Goal: Information Seeking & Learning: Learn about a topic

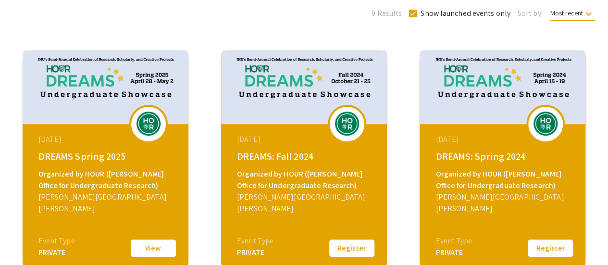
scroll to position [159, 0]
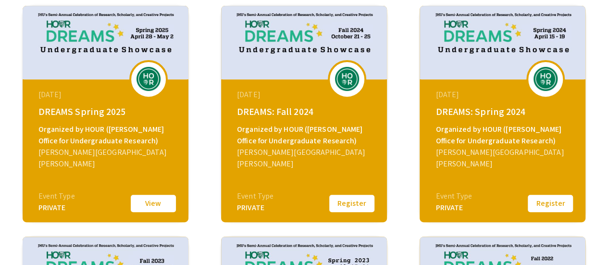
click at [333, 205] on button "Register" at bounding box center [352, 203] width 48 height 20
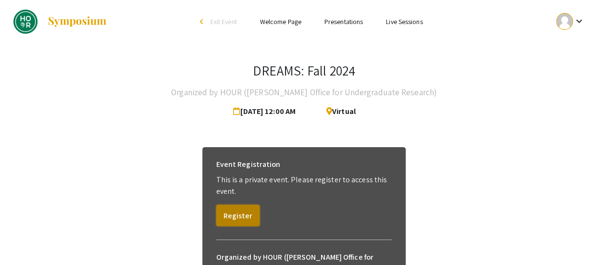
click at [243, 220] on button "Register" at bounding box center [237, 215] width 43 height 21
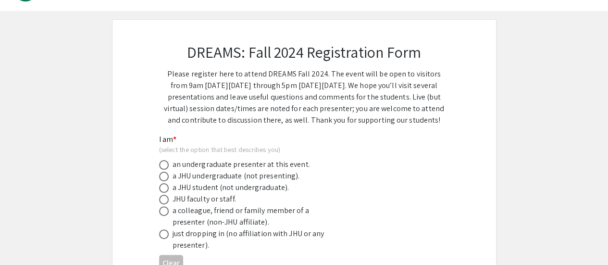
scroll to position [34, 0]
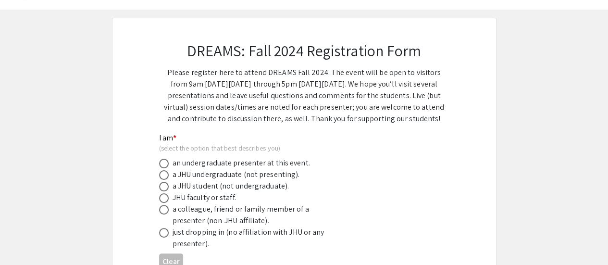
click at [227, 166] on div "an undergraduate presenter at this event." at bounding box center [240, 163] width 137 height 12
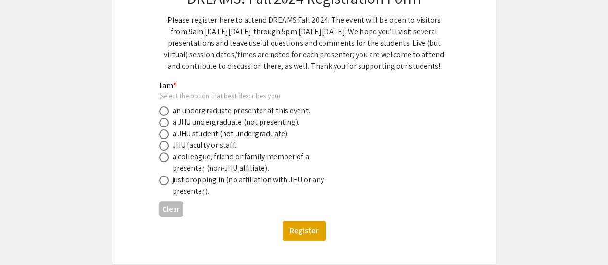
scroll to position [88, 0]
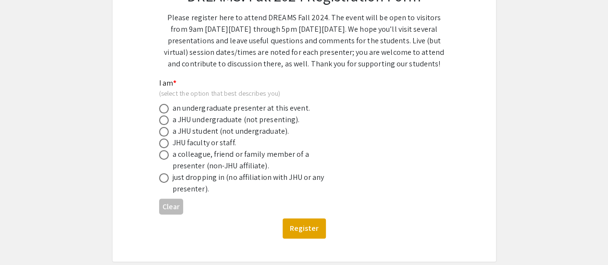
click at [163, 109] on span at bounding box center [164, 109] width 10 height 10
click at [163, 109] on input "radio" at bounding box center [164, 109] width 10 height 10
radio input "true"
click at [288, 232] on button "Register" at bounding box center [303, 228] width 43 height 20
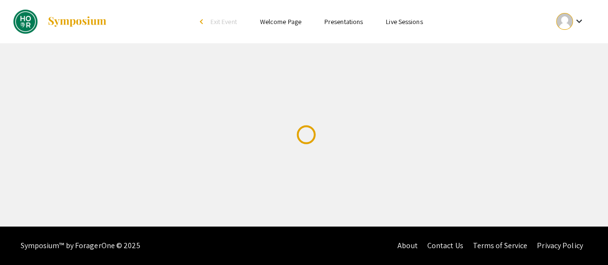
scroll to position [0, 0]
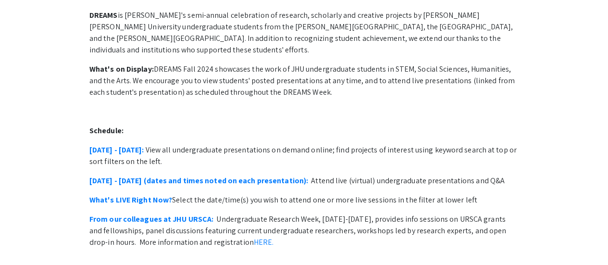
scroll to position [78, 0]
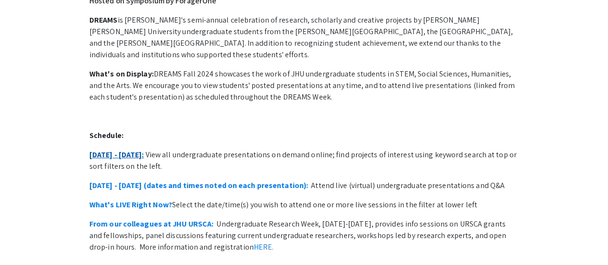
click at [136, 149] on link "[DATE] - [DATE]:" at bounding box center [116, 154] width 55 height 10
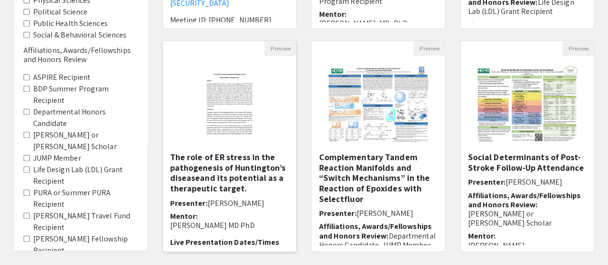
scroll to position [303, 0]
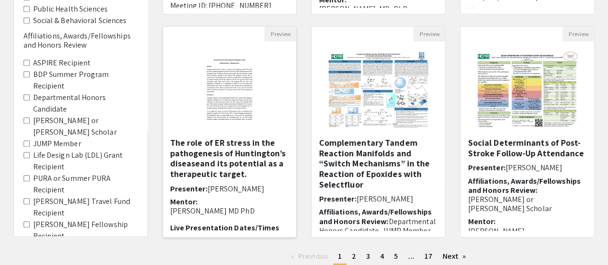
click at [242, 107] on img at bounding box center [229, 89] width 79 height 96
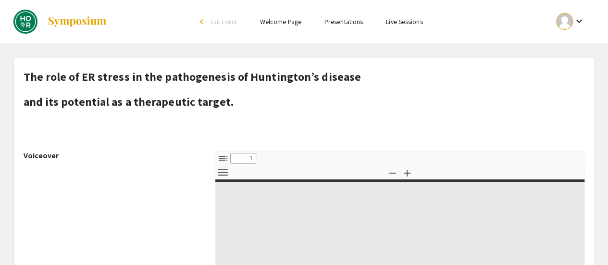
select select "custom"
type input "0"
select select "custom"
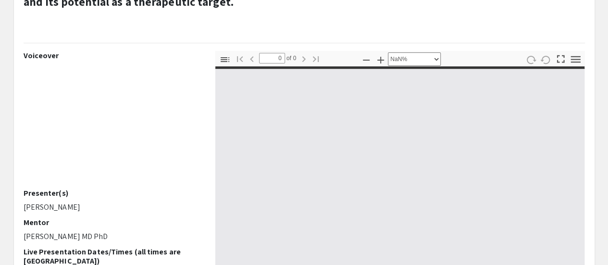
scroll to position [100, 0]
type input "1"
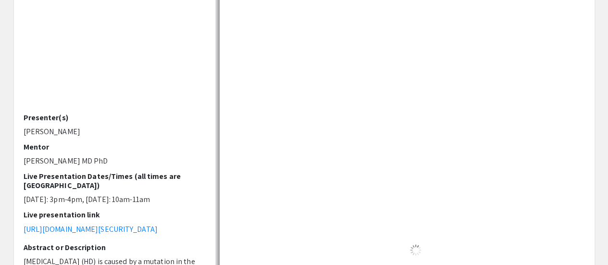
select select "auto"
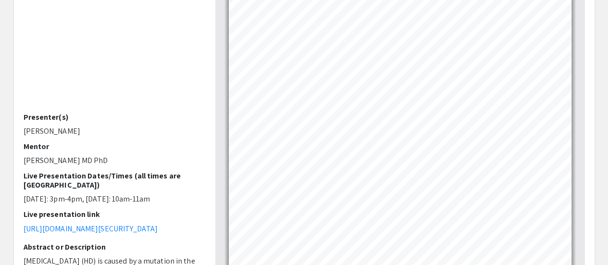
scroll to position [176, 0]
type input "5"
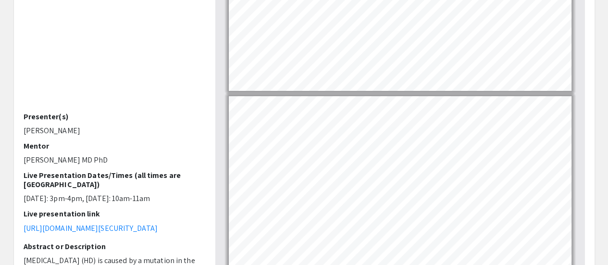
scroll to position [0, 0]
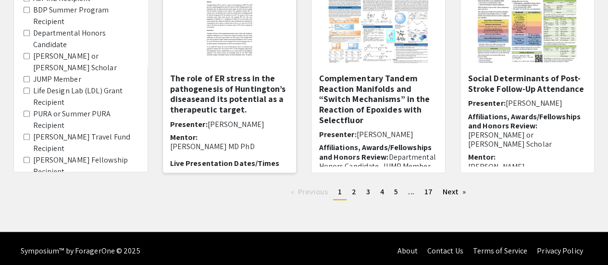
scroll to position [368, 0]
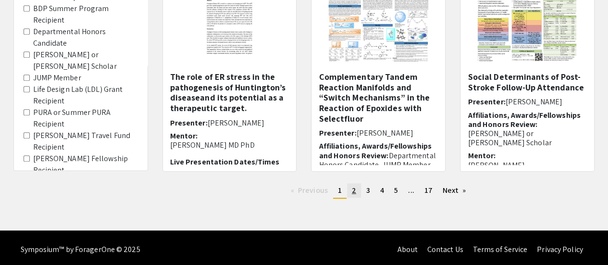
click at [352, 196] on link "page 2" at bounding box center [354, 190] width 14 height 14
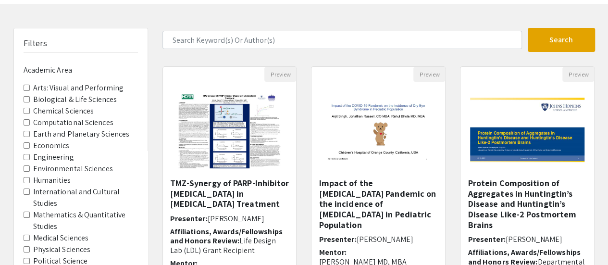
scroll to position [40, 0]
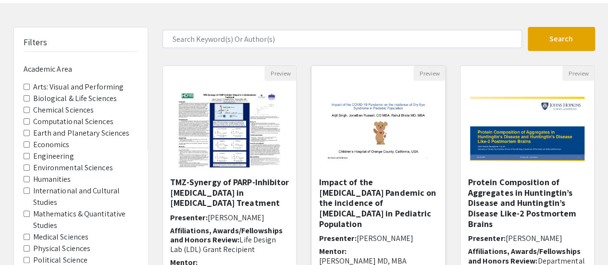
click at [341, 139] on img at bounding box center [378, 129] width 134 height 84
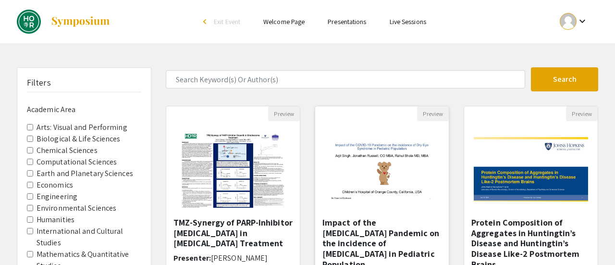
select select "custom"
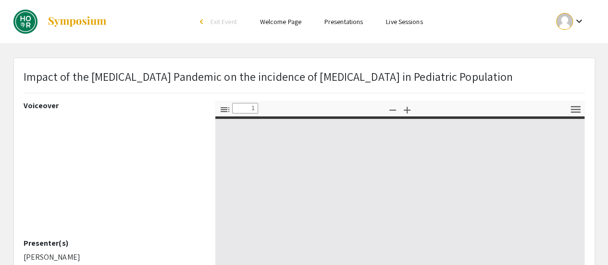
type input "0"
select select "custom"
type input "1"
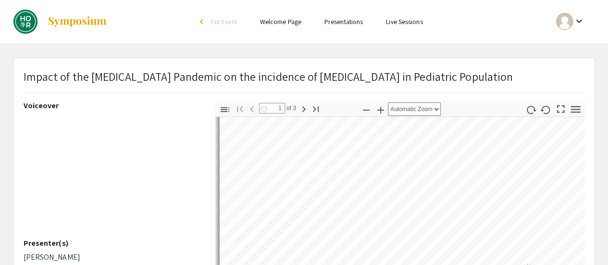
select select "auto"
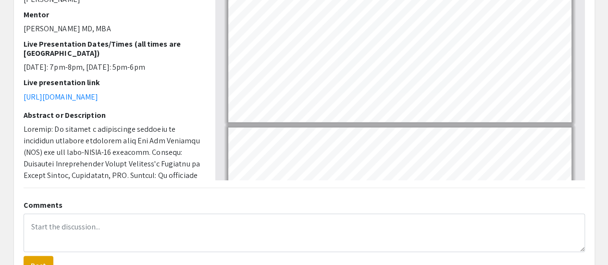
scroll to position [126, 0]
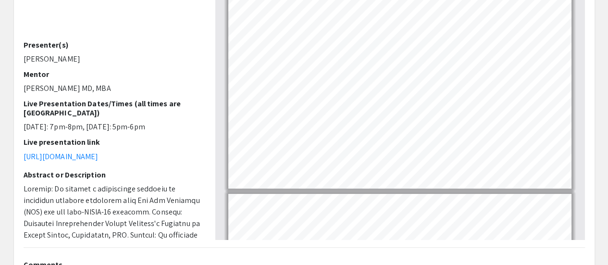
click at [206, 147] on div "Voiceover Presenter(s) Arjit Singh Mentor Rahul Bhola MD, MBA Live Presentation…" at bounding box center [112, 71] width 192 height 336
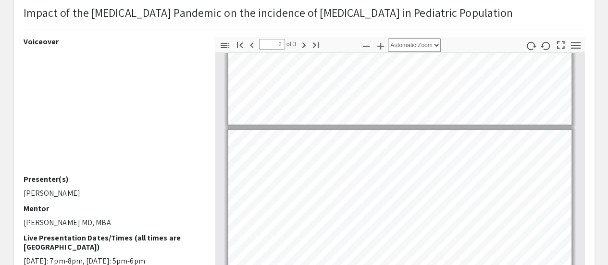
scroll to position [61, 0]
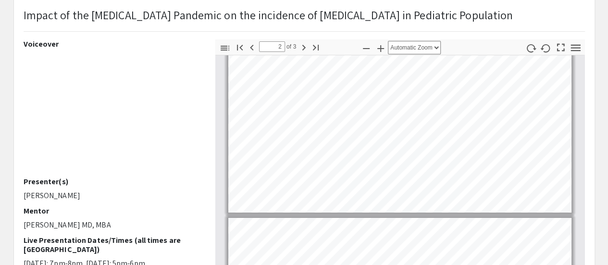
type input "1"
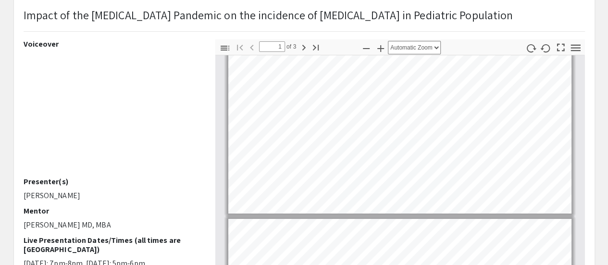
scroll to position [0, 0]
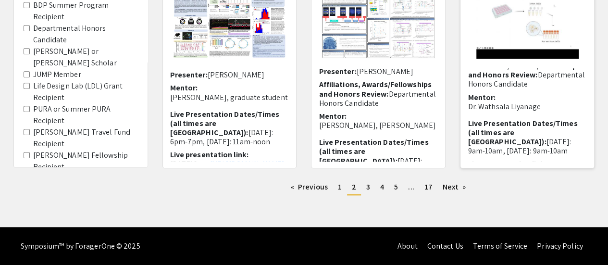
scroll to position [90, 0]
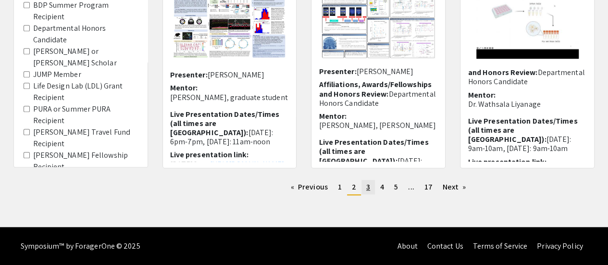
click at [370, 183] on link "page 3" at bounding box center [367, 187] width 13 height 14
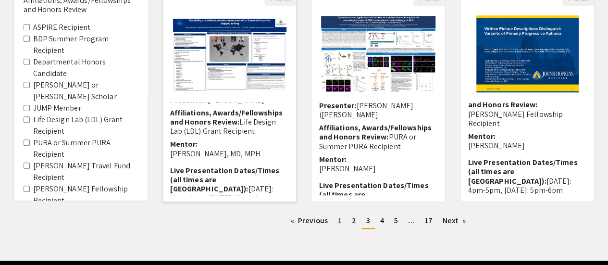
scroll to position [60, 0]
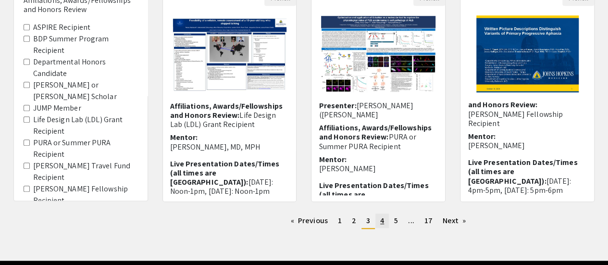
click at [381, 225] on link "page 4" at bounding box center [381, 220] width 13 height 14
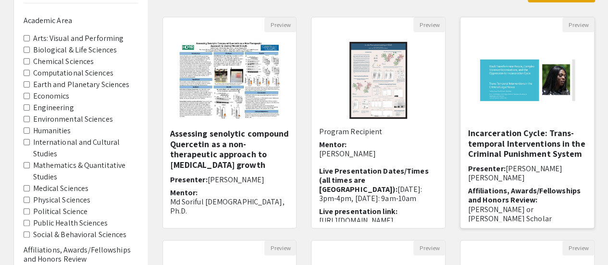
scroll to position [30, 0]
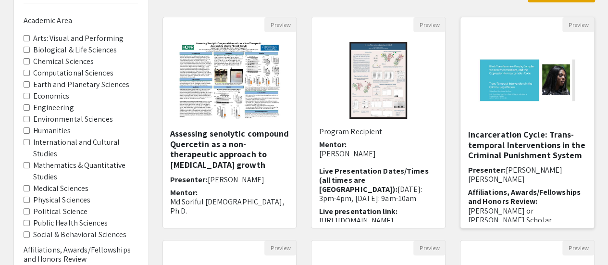
click at [501, 98] on img "Open Presentation <p>Black Transfeminine People, Complex Violence, and the Oppr…" at bounding box center [527, 80] width 119 height 96
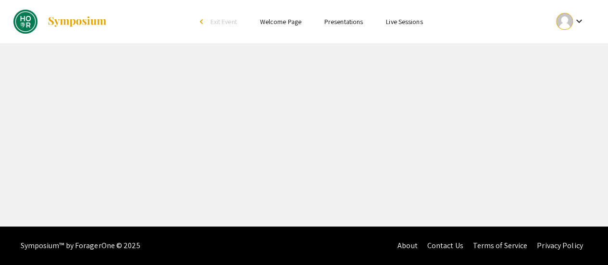
select select "custom"
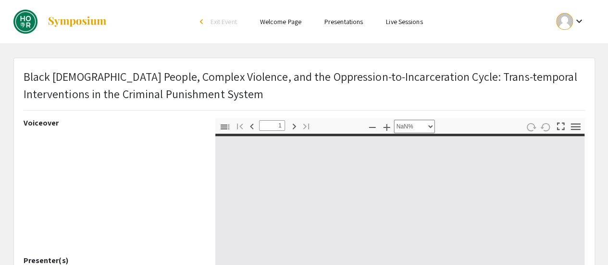
type input "0"
select select "custom"
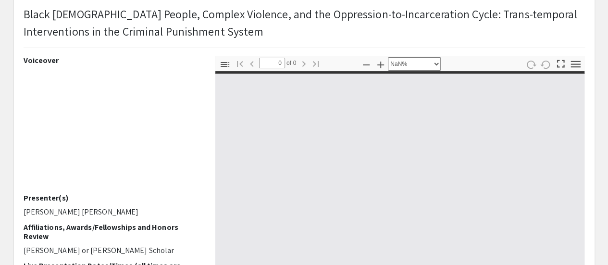
type input "1"
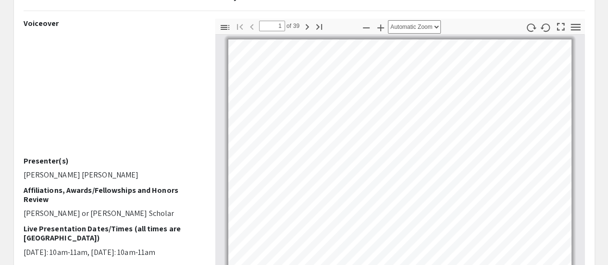
select select "auto"
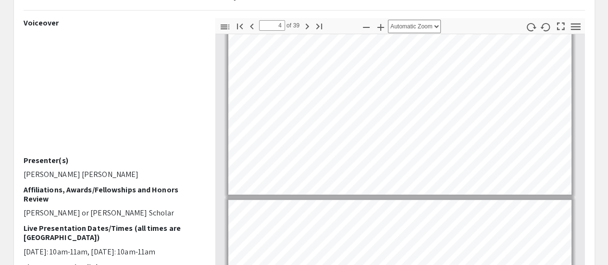
type input "5"
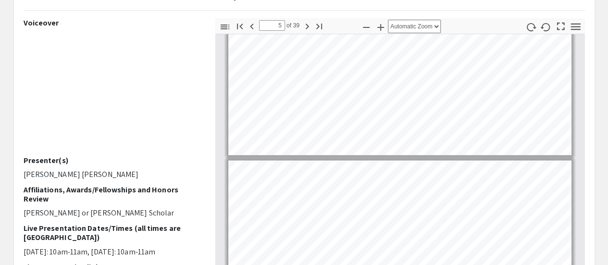
scroll to position [998, 0]
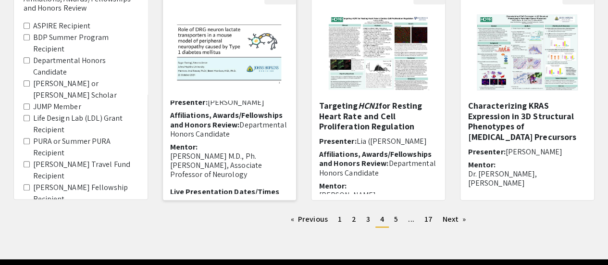
scroll to position [117, 0]
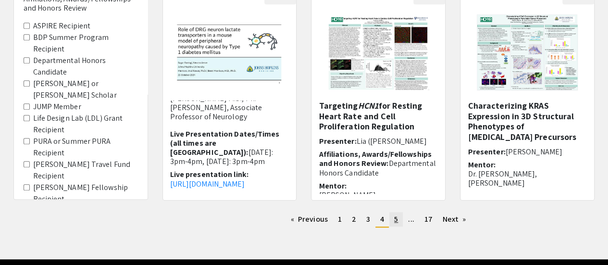
click at [393, 217] on link "page 5" at bounding box center [395, 219] width 13 height 14
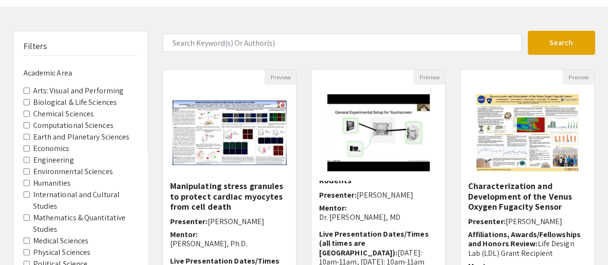
scroll to position [38, 0]
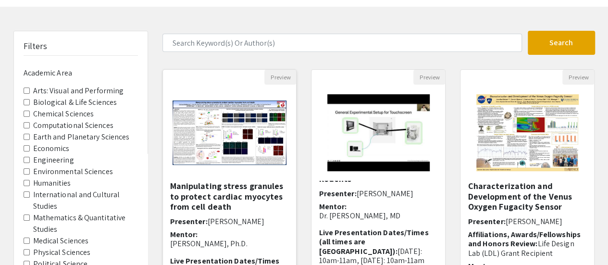
click at [247, 120] on img "Open Presentation <p>Manipulating stress granules to protect cardiac myocytes f…" at bounding box center [230, 133] width 134 height 84
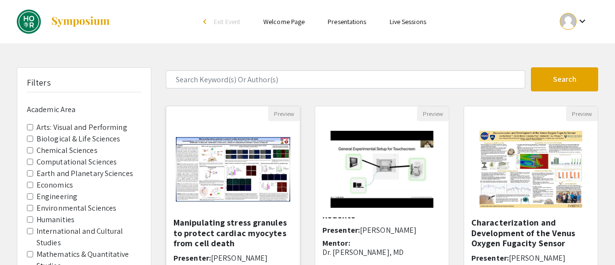
select select "custom"
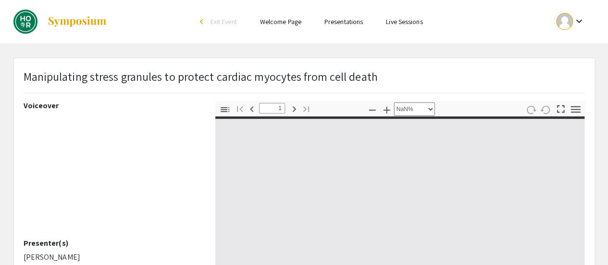
type input "0"
select select "custom"
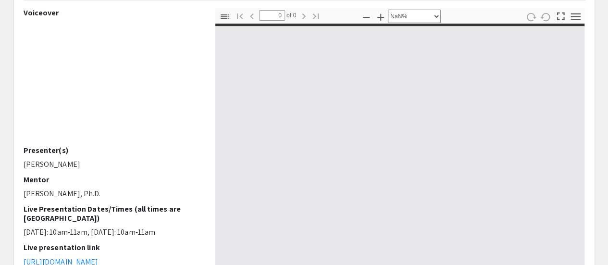
scroll to position [93, 0]
type input "1"
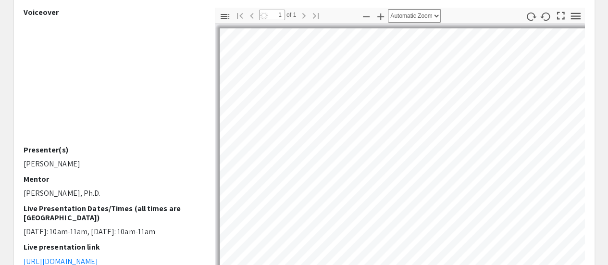
select select "auto"
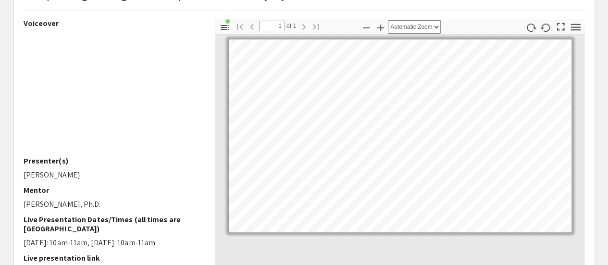
scroll to position [81, 0]
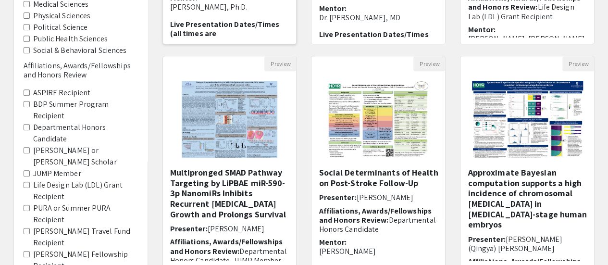
scroll to position [372, 0]
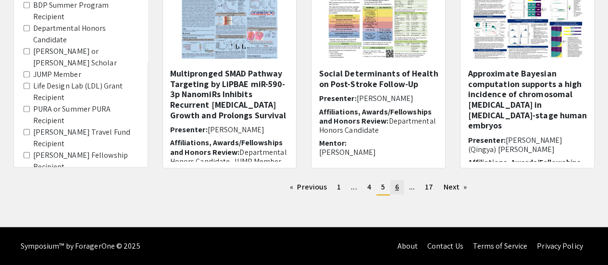
click at [397, 180] on link "page 6" at bounding box center [396, 187] width 13 height 14
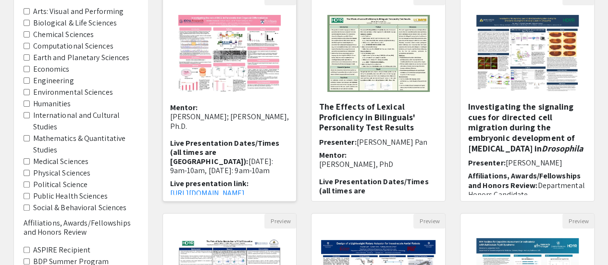
scroll to position [83, 0]
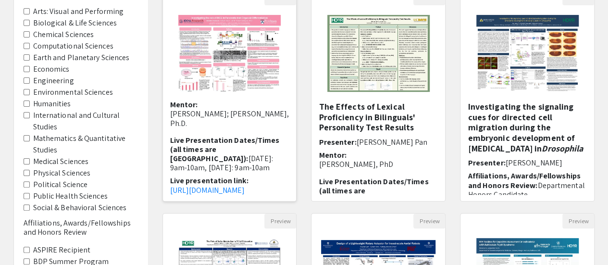
click at [244, 66] on img "Open Presentation <p>Investigating the Role of DEC2 in Pancreatic Islet Organoi…" at bounding box center [230, 53] width 122 height 96
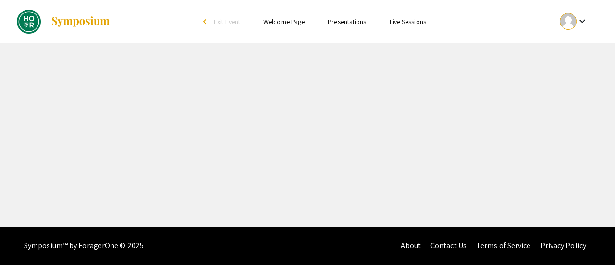
select select "custom"
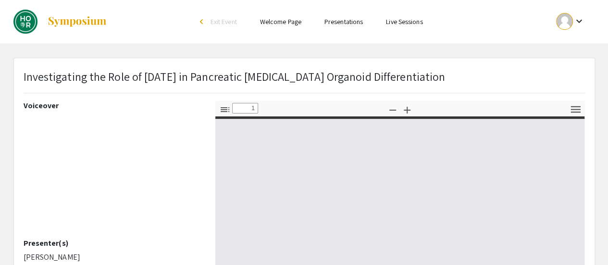
type input "0"
select select "custom"
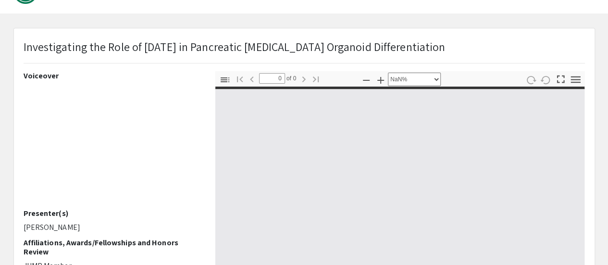
scroll to position [31, 0]
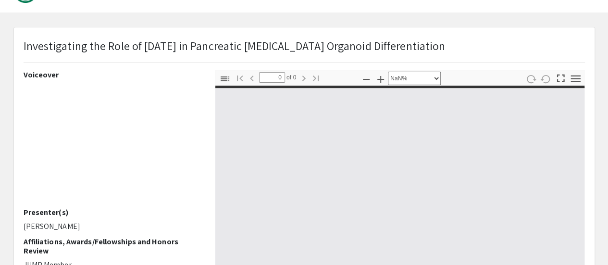
type input "1"
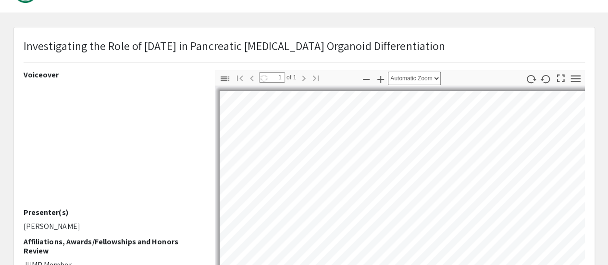
select select "auto"
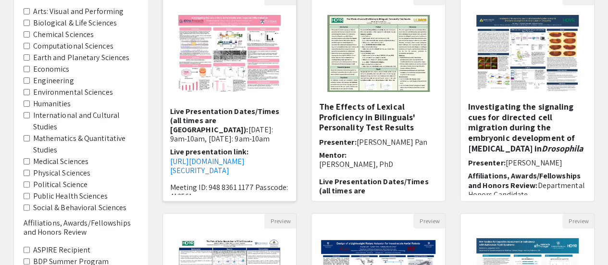
scroll to position [112, 0]
click at [362, 67] on img at bounding box center [379, 53] width 122 height 96
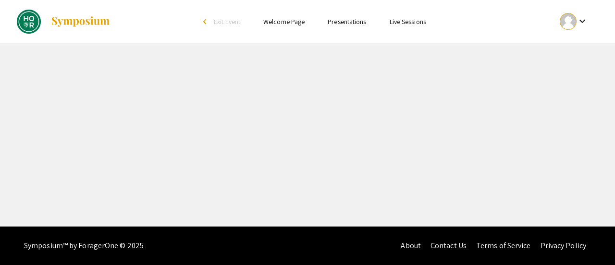
select select "custom"
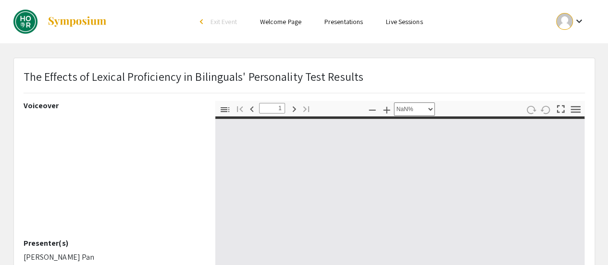
type input "0"
select select "custom"
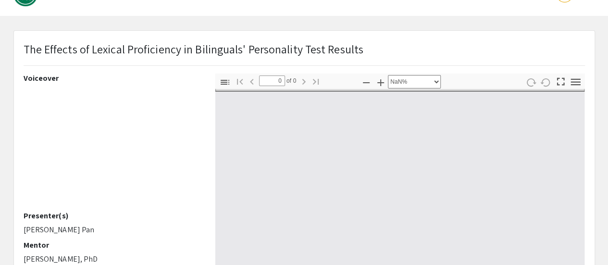
type input "1"
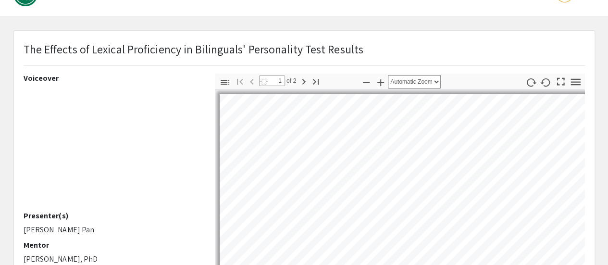
select select "auto"
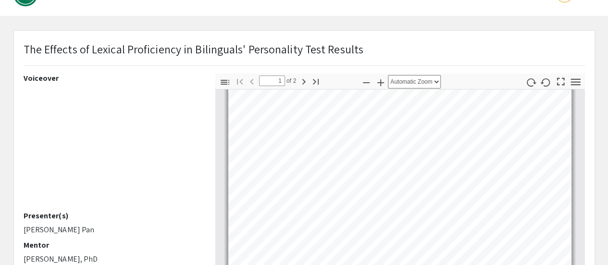
scroll to position [0, 0]
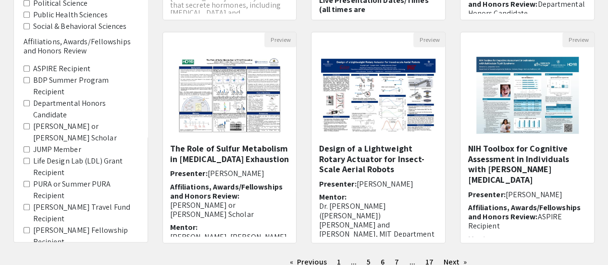
scroll to position [372, 0]
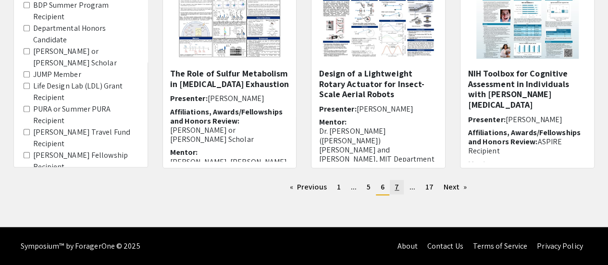
click at [396, 186] on span "7" at bounding box center [396, 187] width 4 height 10
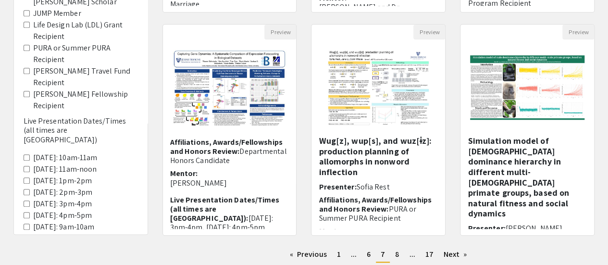
scroll to position [372, 0]
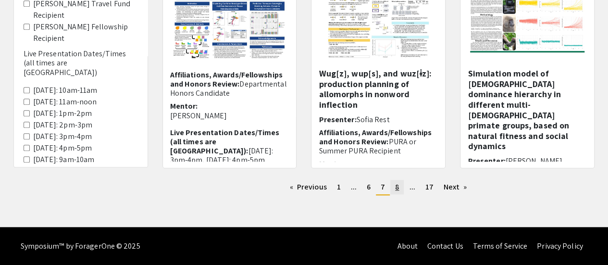
click at [396, 182] on span "8" at bounding box center [397, 187] width 4 height 10
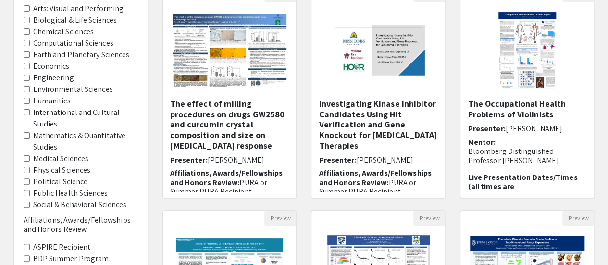
scroll to position [118, 0]
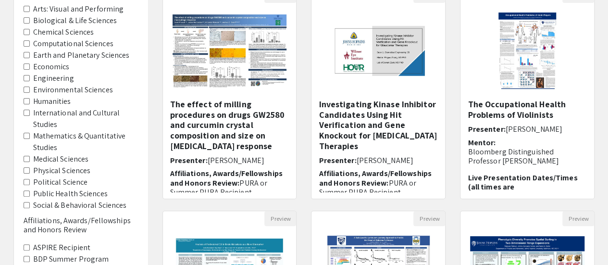
click at [75, 169] on label "Physical Sciences" at bounding box center [62, 171] width 58 height 12
click at [30, 169] on Sciences "Physical Sciences" at bounding box center [27, 170] width 6 height 6
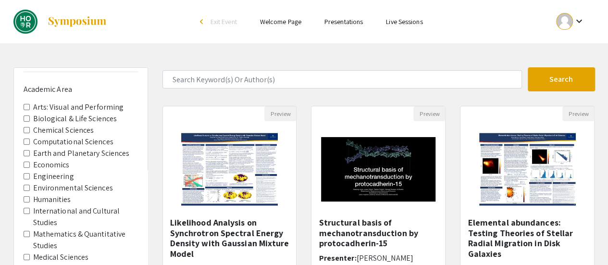
scroll to position [27, 0]
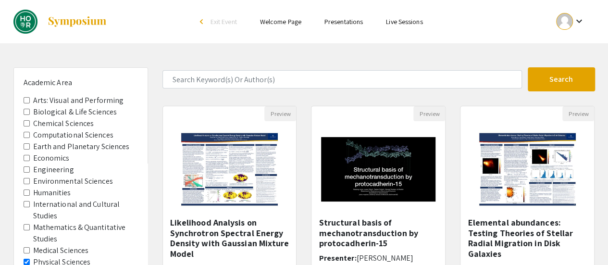
click at [60, 158] on label "Economics" at bounding box center [51, 158] width 37 height 12
click at [30, 158] on Area-Economics "Economics" at bounding box center [27, 158] width 6 height 6
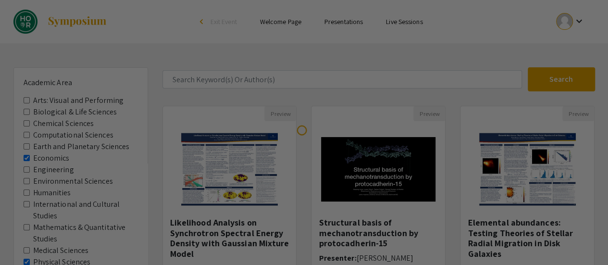
click at [60, 158] on div at bounding box center [304, 132] width 608 height 265
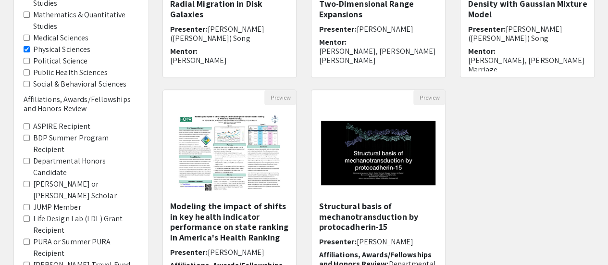
click at [83, 48] on label "Physical Sciences" at bounding box center [62, 50] width 58 height 12
click at [30, 48] on Sciences "Physical Sciences" at bounding box center [27, 49] width 6 height 6
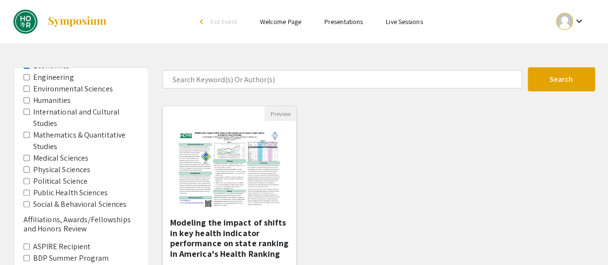
scroll to position [22, 0]
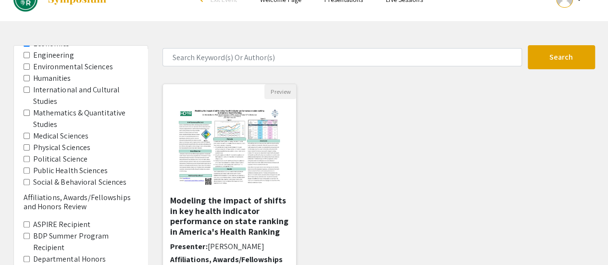
click at [207, 153] on img at bounding box center [230, 147] width 122 height 96
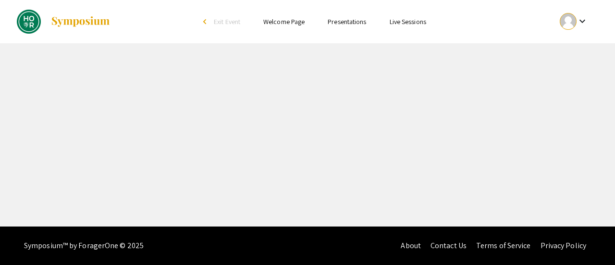
select select "custom"
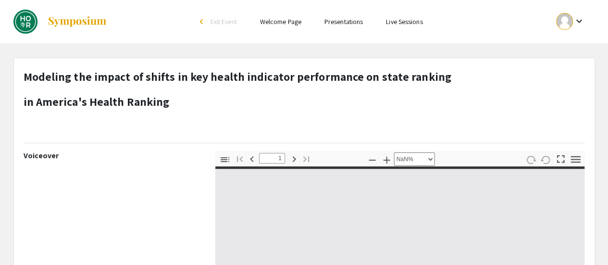
type input "0"
select select "custom"
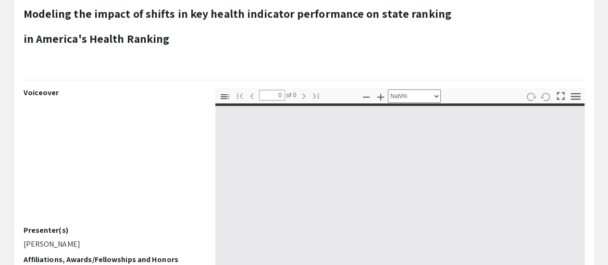
type input "1"
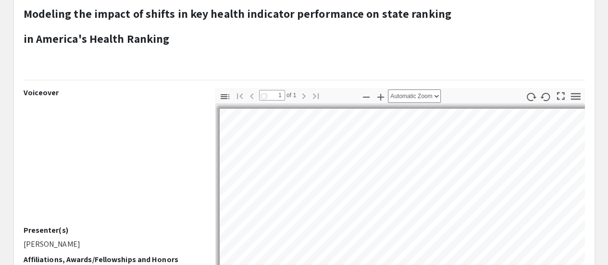
select select "auto"
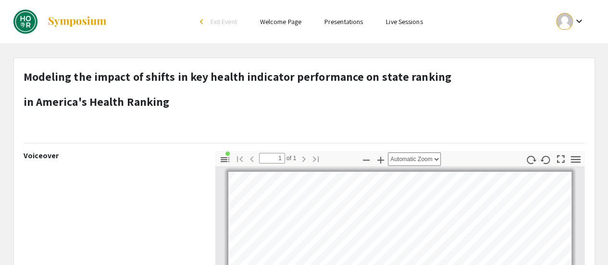
click at [205, 22] on li "arrow_back_ios Exit Event" at bounding box center [220, 22] width 55 height 12
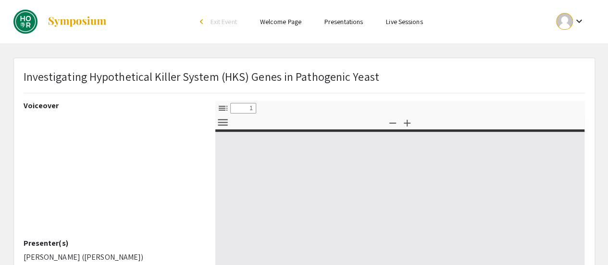
select select "custom"
type input "0"
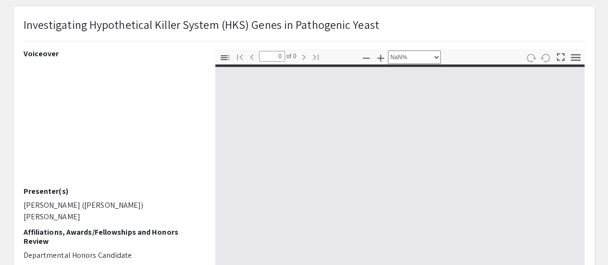
scroll to position [54, 0]
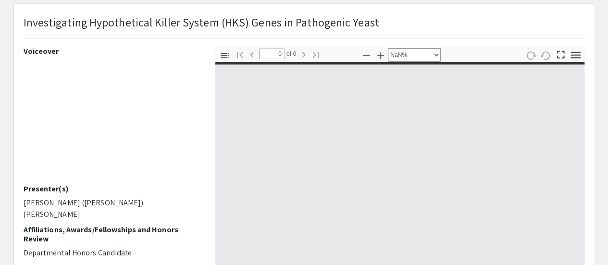
select select "auto"
type input "1"
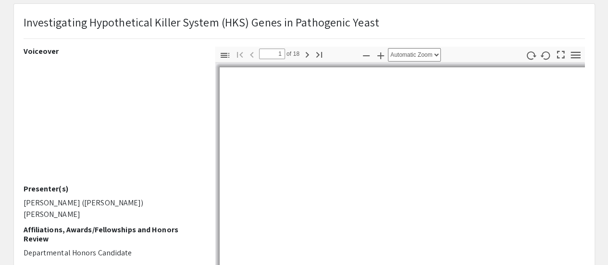
select select "auto"
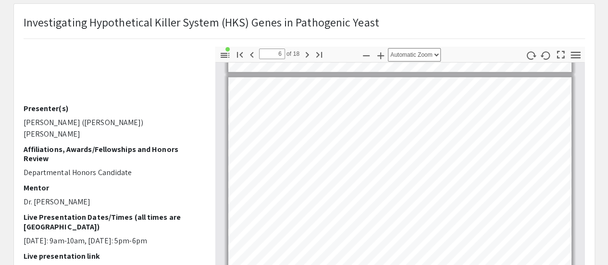
scroll to position [81, 0]
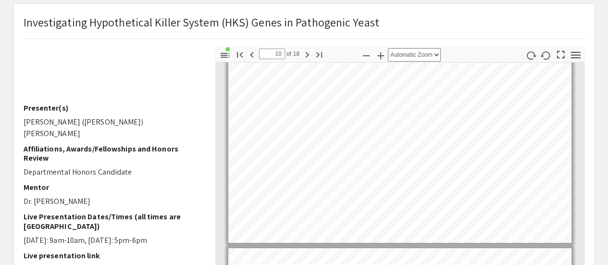
type input "11"
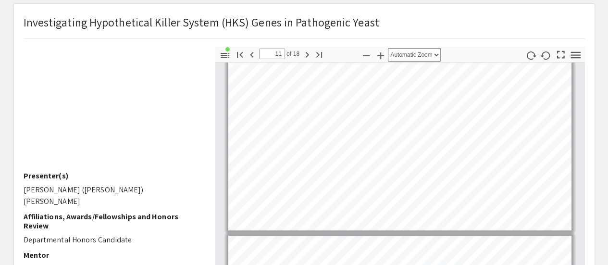
scroll to position [12, 0]
